Goal: Task Accomplishment & Management: Use online tool/utility

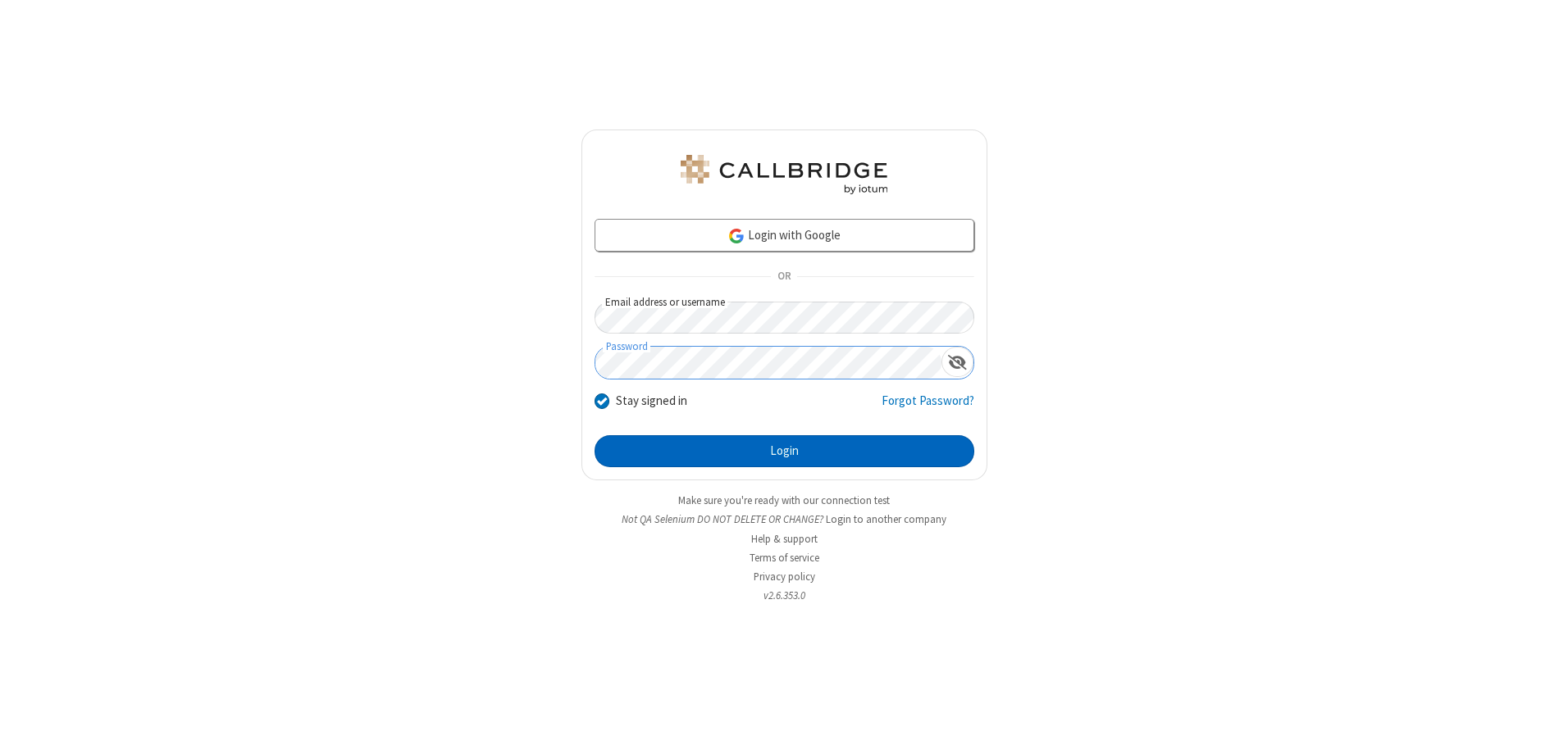
click at [784, 451] on button "Login" at bounding box center [784, 451] width 380 height 33
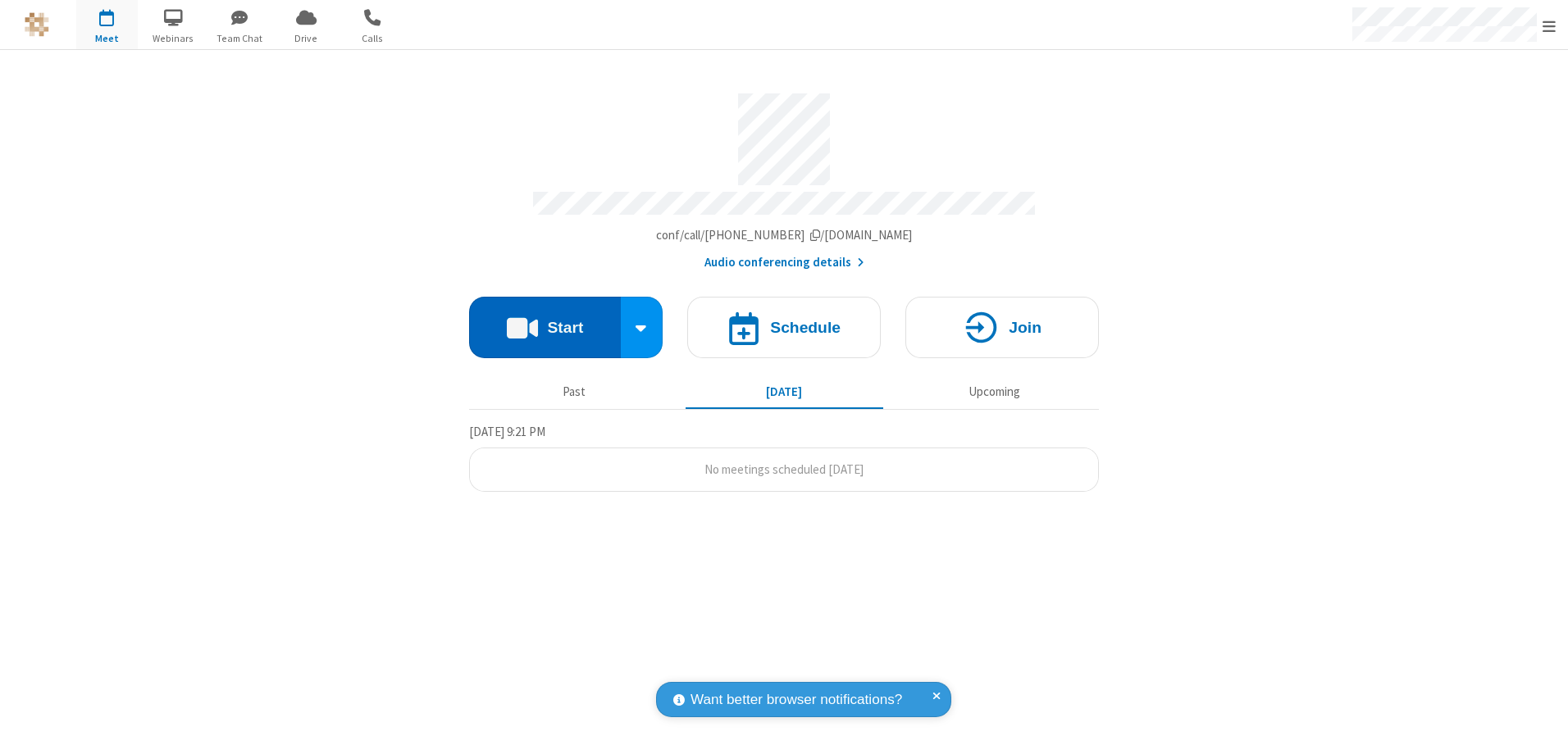
click at [544, 322] on button "Start" at bounding box center [545, 327] width 152 height 61
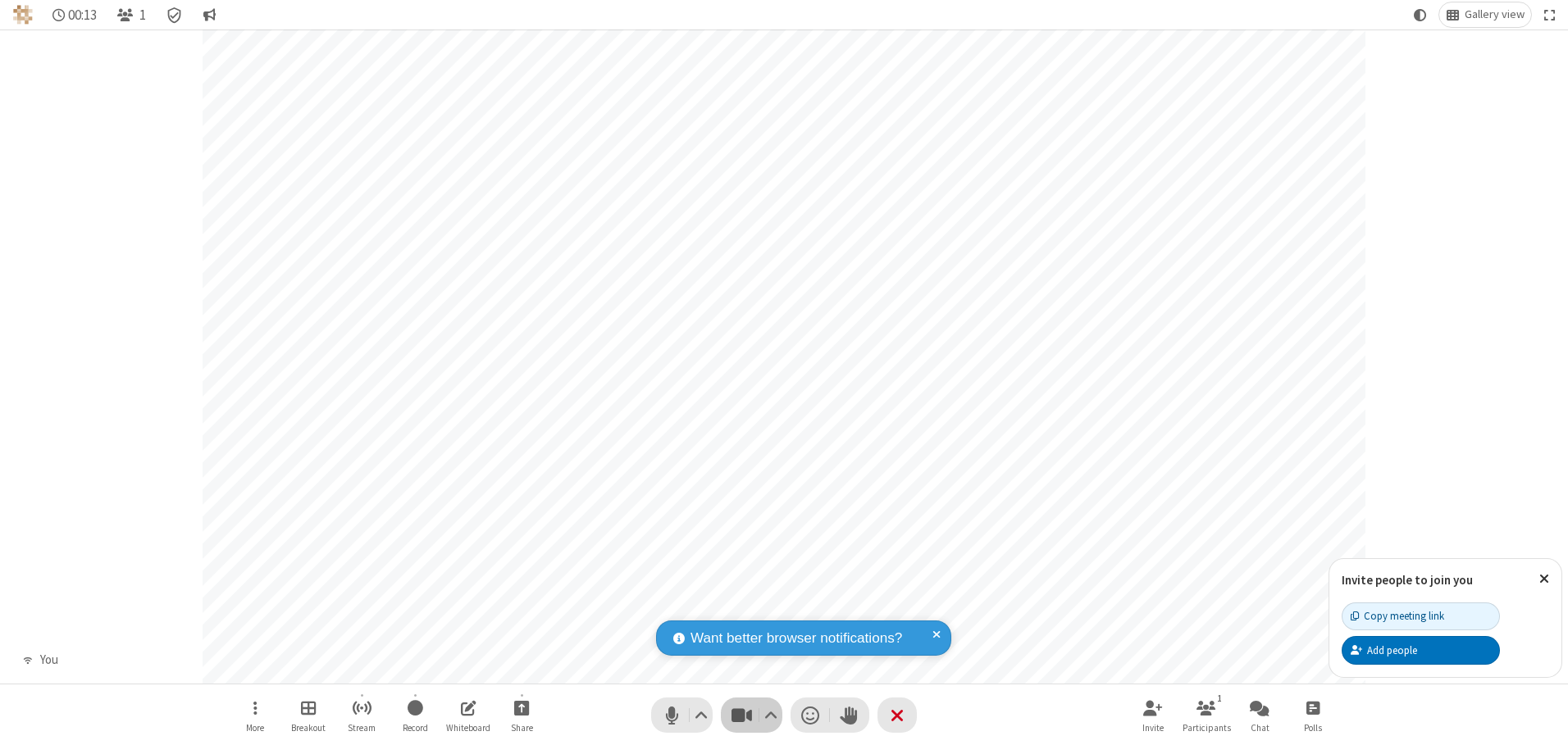
click at [742, 715] on span "Stop video (Alt+V)" at bounding box center [741, 715] width 24 height 23
click at [742, 715] on span "Start video (Alt+V)" at bounding box center [741, 715] width 24 height 23
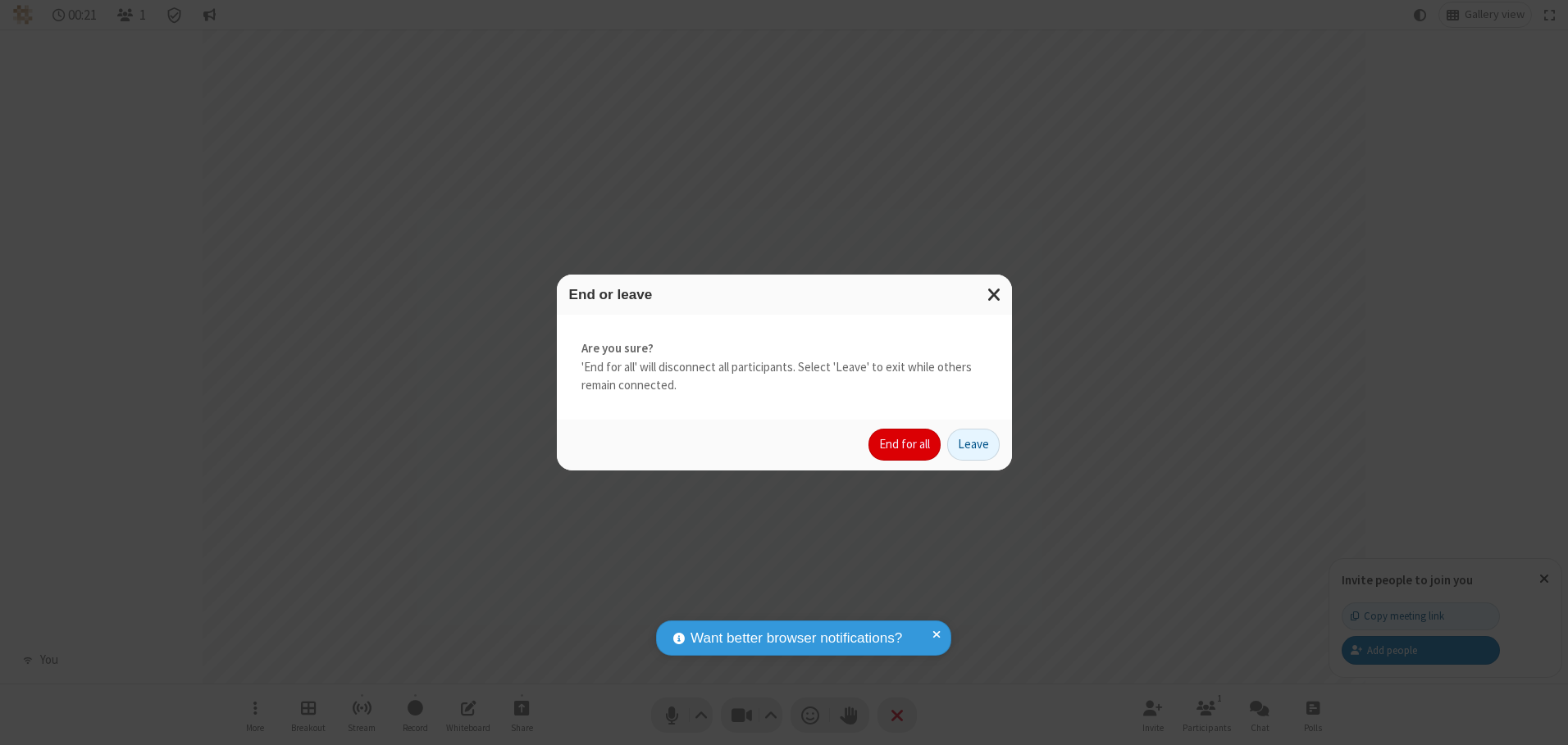
click at [905, 445] on button "End for all" at bounding box center [905, 446] width 72 height 33
